Goal: Task Accomplishment & Management: Manage account settings

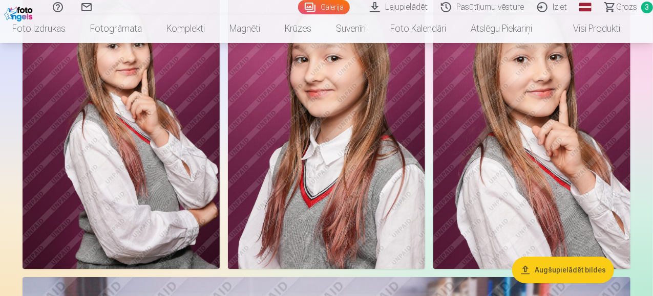
scroll to position [1740, 0]
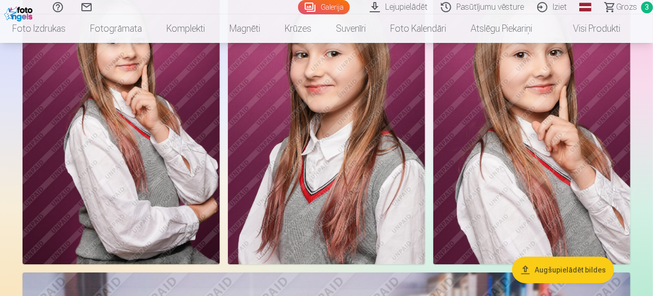
click at [622, 7] on span "Grozs" at bounding box center [626, 7] width 21 height 12
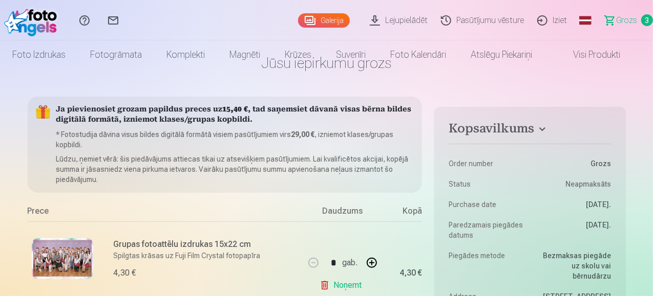
scroll to position [205, 0]
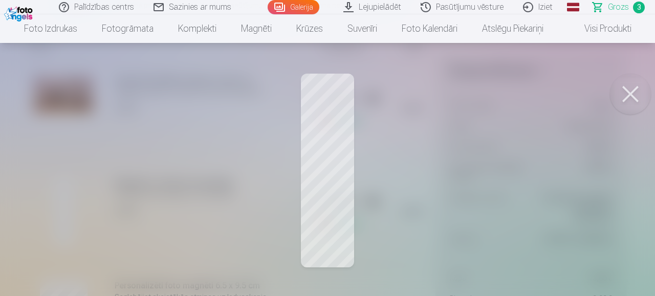
click at [629, 103] on button at bounding box center [630, 94] width 41 height 41
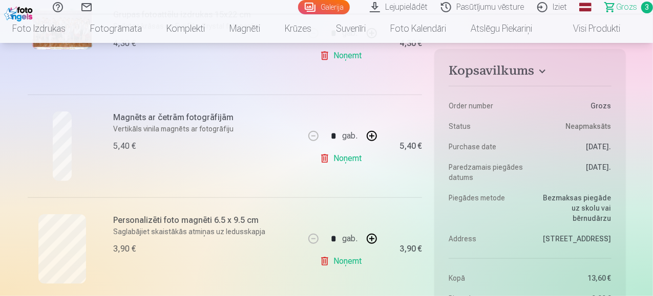
scroll to position [307, 0]
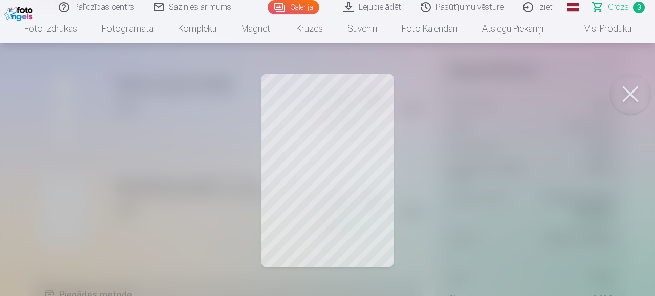
click at [641, 90] on button at bounding box center [630, 94] width 41 height 41
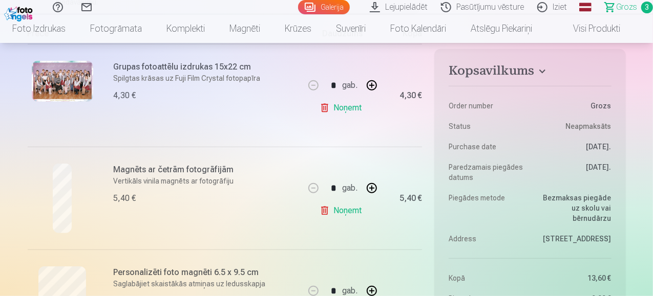
scroll to position [205, 0]
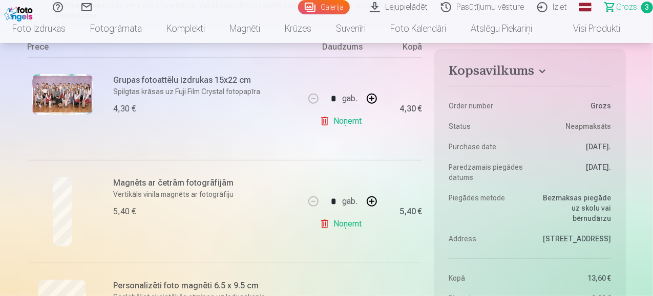
click at [538, 9] on link "Iziet" at bounding box center [553, 7] width 43 height 14
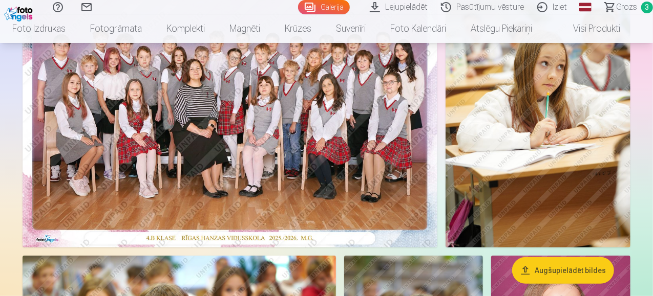
scroll to position [154, 0]
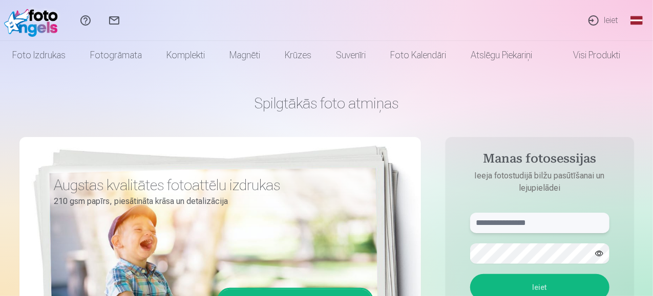
click at [534, 222] on input "text" at bounding box center [539, 223] width 139 height 20
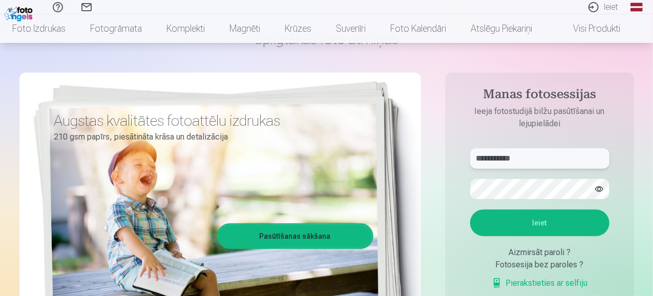
type input "**********"
click at [552, 224] on button "Ieiet" at bounding box center [539, 223] width 139 height 27
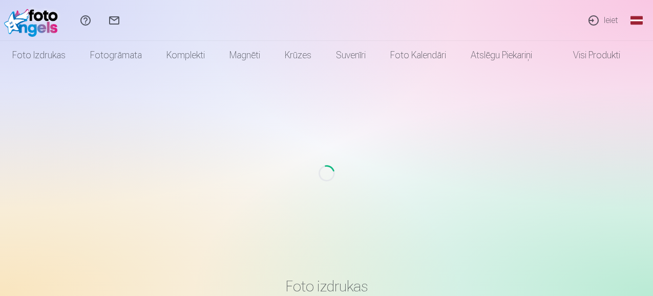
scroll to position [64, 0]
